Goal: Task Accomplishment & Management: Use online tool/utility

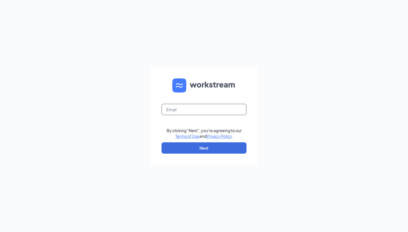
click at [176, 109] on input "text" at bounding box center [204, 109] width 85 height 11
click at [212, 113] on input "fritz.liz@gmail.com" at bounding box center [204, 109] width 85 height 11
drag, startPoint x: 207, startPoint y: 113, endPoint x: 153, endPoint y: 116, distance: 54.2
click at [151, 116] on form "fritz.liz@gmail.com By clicking "Next", you're agreeing to our Terms of Use and…" at bounding box center [204, 116] width 108 height 98
type input "f"
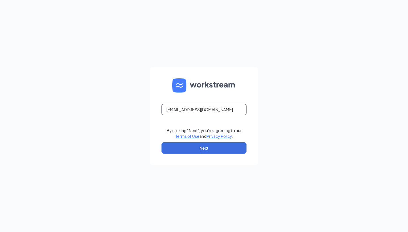
type input "liz@cfakeller.com"
click at [205, 148] on button "Next" at bounding box center [204, 148] width 85 height 11
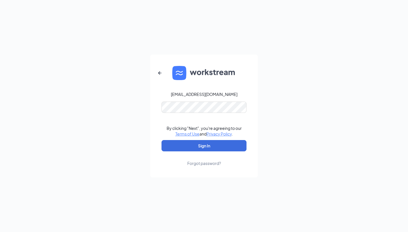
click at [204, 146] on button "Sign In" at bounding box center [204, 145] width 85 height 11
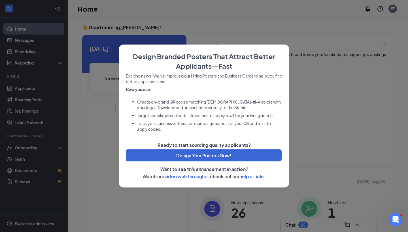
click at [289, 47] on button "Close" at bounding box center [285, 49] width 8 height 8
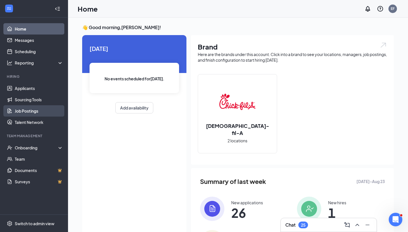
click at [37, 111] on link "Job Postings" at bounding box center [39, 110] width 48 height 11
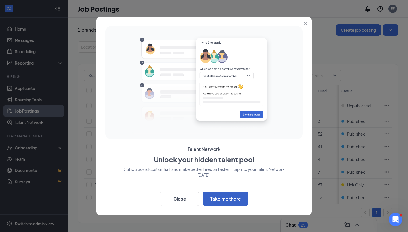
click at [225, 204] on button "Take me there" at bounding box center [225, 199] width 45 height 14
